Goal: Information Seeking & Learning: Find specific fact

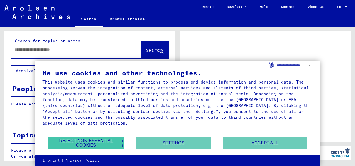
click at [103, 145] on button "Reject non-essential cookies" at bounding box center [86, 142] width 76 height 11
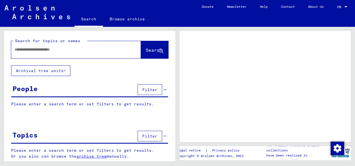
scroll to position [1, 0]
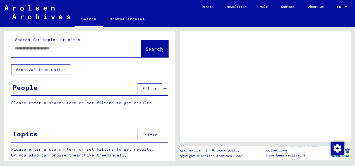
click at [72, 55] on div at bounding box center [76, 48] width 130 height 17
click at [72, 50] on input "text" at bounding box center [71, 49] width 113 height 6
type input "******"
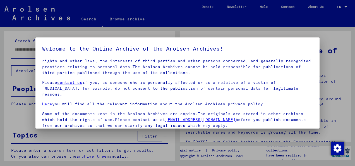
scroll to position [44, 0]
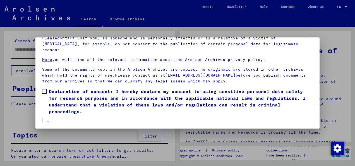
click at [57, 121] on button "I agree" at bounding box center [55, 123] width 27 height 11
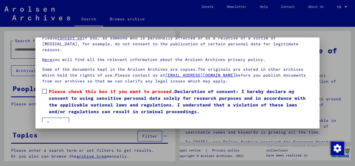
scroll to position [32, 0]
click at [45, 88] on label "Please check this box if you want to proceed. Declaration of consent: I hereby …" at bounding box center [177, 101] width 271 height 27
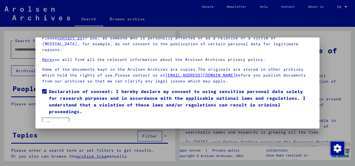
click at [58, 120] on button "I agree" at bounding box center [55, 123] width 27 height 11
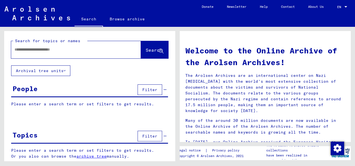
click at [49, 51] on input "text" at bounding box center [70, 50] width 110 height 6
type input "******"
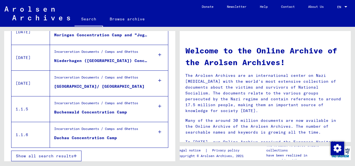
scroll to position [208, 0]
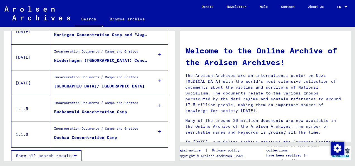
click at [68, 150] on button "Show all search results" at bounding box center [46, 155] width 70 height 11
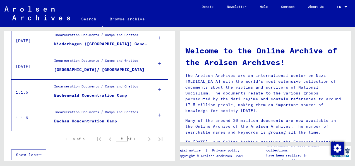
scroll to position [66, 0]
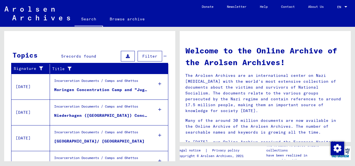
click at [95, 85] on figure "Incarceration Documents / Camps and Ghettos" at bounding box center [101, 82] width 94 height 8
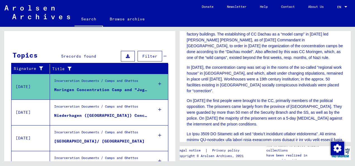
scroll to position [244, 0]
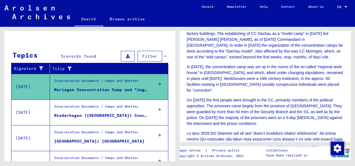
click at [119, 103] on div "Show all search results" at bounding box center [89, 111] width 157 height 16
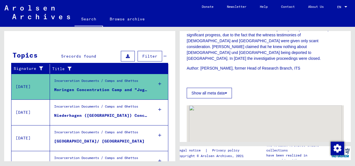
scroll to position [740, 0]
